Goal: Information Seeking & Learning: Learn about a topic

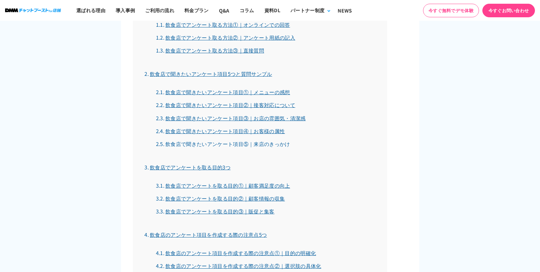
click at [274, 141] on link "飲食店で聞きたいアンケート項目⑤｜来店のきっかけ" at bounding box center [223, 143] width 134 height 7
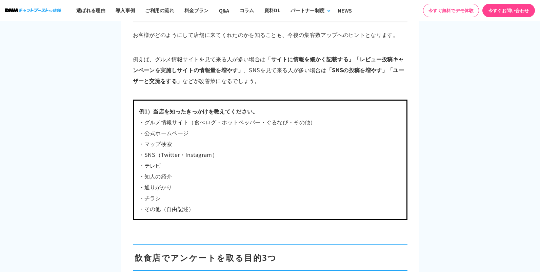
scroll to position [2809, 0]
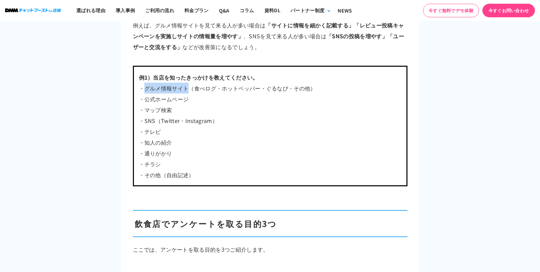
drag, startPoint x: 145, startPoint y: 88, endPoint x: 190, endPoint y: 86, distance: 45.2
click at [190, 86] on p "・グルメ情報サイト（食べログ・ホットペッパー・ぐるなび・その他）" at bounding box center [270, 88] width 263 height 11
copy p "グルメ情報サイト"
drag, startPoint x: 145, startPoint y: 99, endPoint x: 187, endPoint y: 100, distance: 42.8
click at [187, 100] on p "・公式ホームページ" at bounding box center [270, 99] width 263 height 11
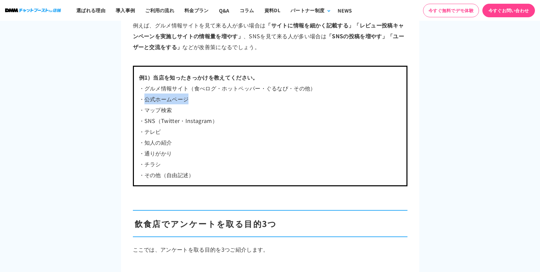
copy p "公式ホームページ"
drag, startPoint x: 178, startPoint y: 111, endPoint x: 147, endPoint y: 110, distance: 31.2
click at [147, 110] on p "・マップ検索" at bounding box center [270, 109] width 263 height 11
copy p "マップ検索"
drag, startPoint x: 145, startPoint y: 119, endPoint x: 155, endPoint y: 119, distance: 10.2
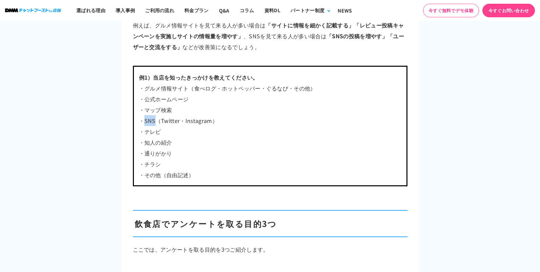
click at [155, 119] on p "・SNS（Twitter・Instagram）" at bounding box center [270, 120] width 263 height 11
copy p "SNS"
drag, startPoint x: 145, startPoint y: 142, endPoint x: 170, endPoint y: 140, distance: 24.5
click at [170, 140] on p "・知人の紹介" at bounding box center [270, 142] width 263 height 11
copy p "知人の紹介"
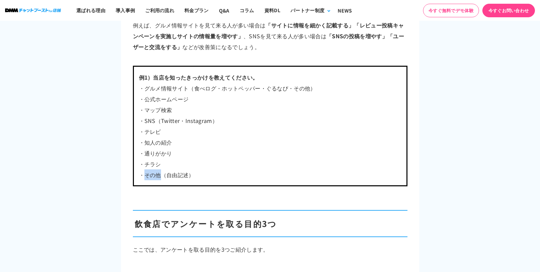
drag, startPoint x: 145, startPoint y: 176, endPoint x: 160, endPoint y: 173, distance: 15.5
click at [160, 173] on p "・その他（自由記述）" at bounding box center [270, 175] width 263 height 11
copy p "その他"
